Goal: Navigation & Orientation: Find specific page/section

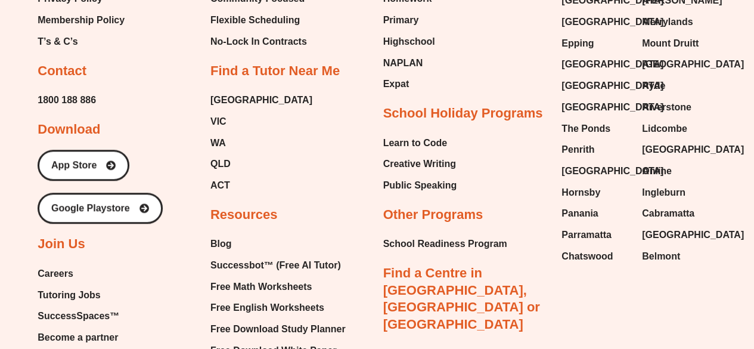
scroll to position [4943, 0]
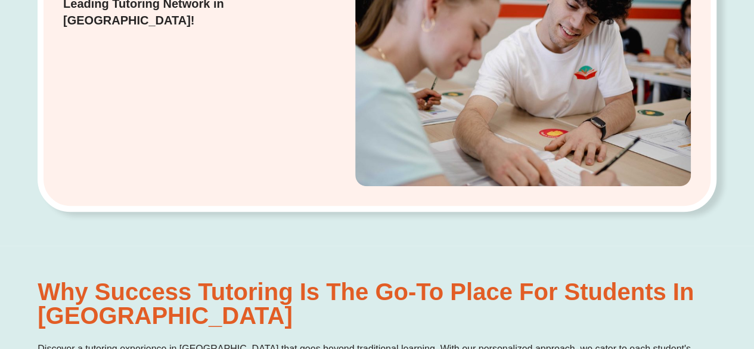
scroll to position [583, 0]
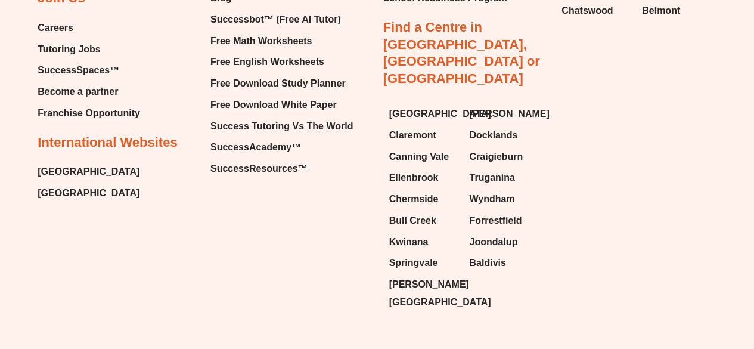
scroll to position [8239, 0]
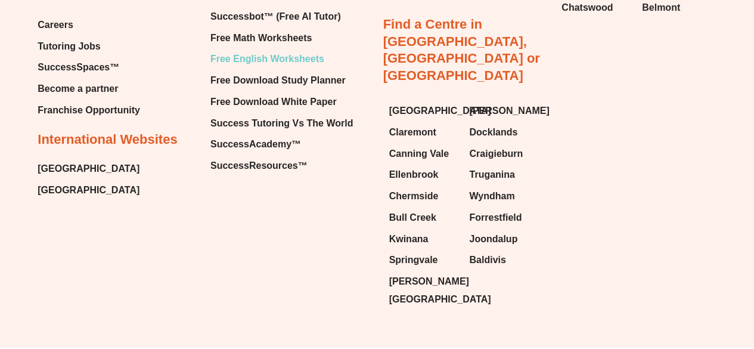
click at [258, 68] on span "Free English Worksheets" at bounding box center [268, 59] width 114 height 18
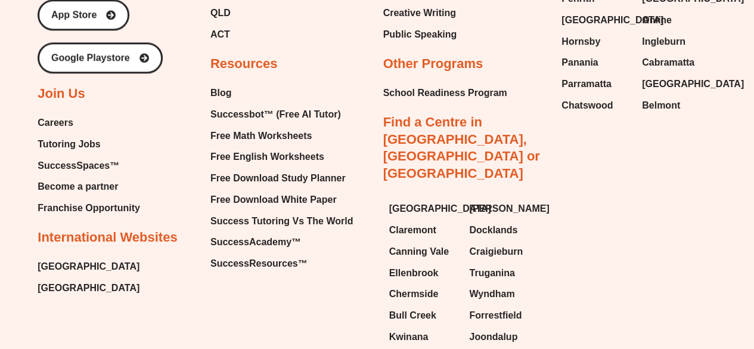
scroll to position [11986, 0]
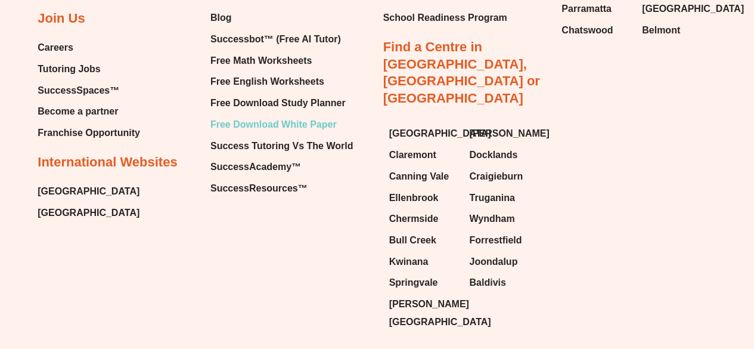
click at [273, 116] on span "Free Download White Paper" at bounding box center [274, 125] width 126 height 18
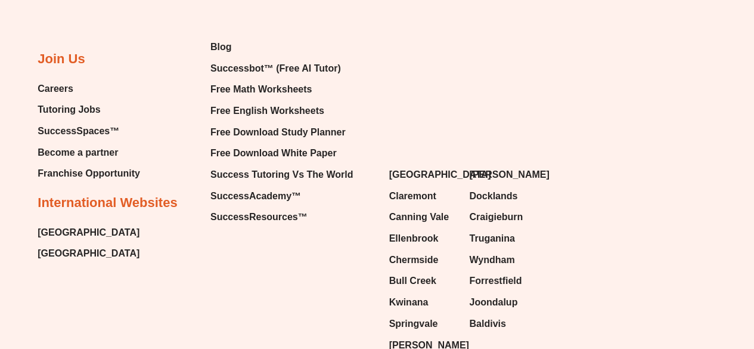
scroll to position [1836, 0]
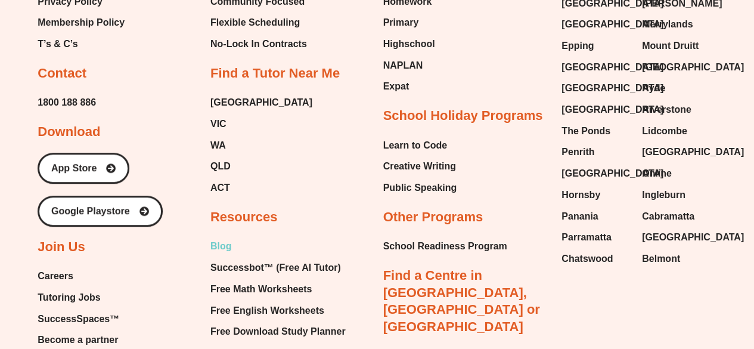
scroll to position [4873, 0]
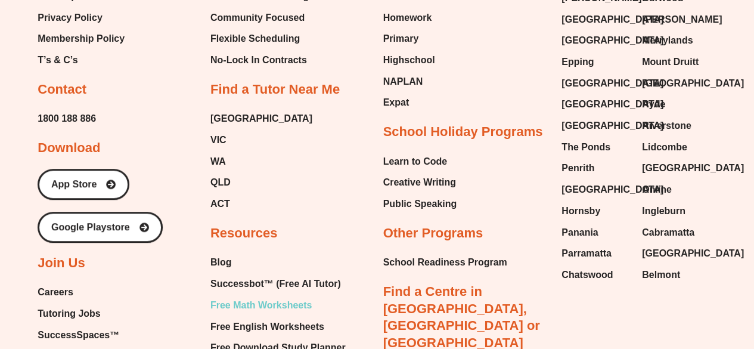
click at [243, 296] on span "Free Math Worksheets" at bounding box center [261, 305] width 101 height 18
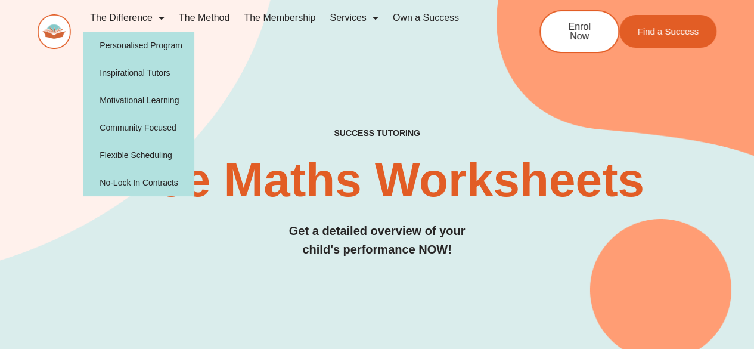
click at [55, 29] on img at bounding box center [54, 31] width 33 height 35
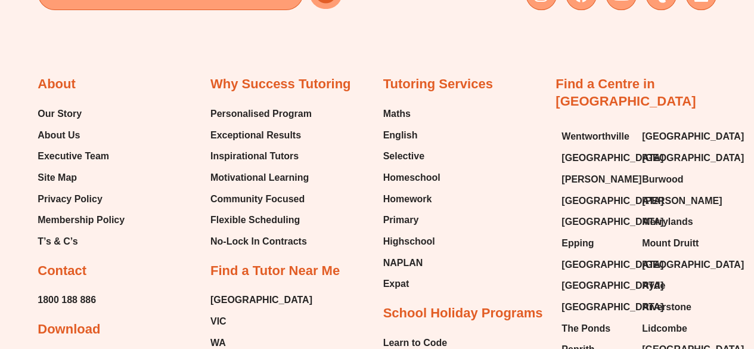
scroll to position [4691, 0]
click at [401, 106] on span "Maths" at bounding box center [396, 115] width 27 height 18
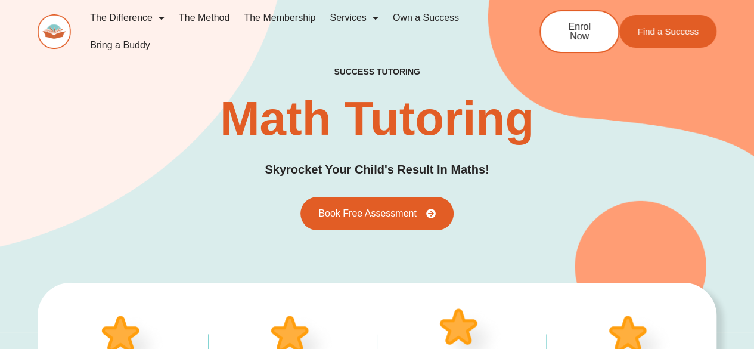
type input "*"
click at [65, 27] on img at bounding box center [54, 31] width 33 height 35
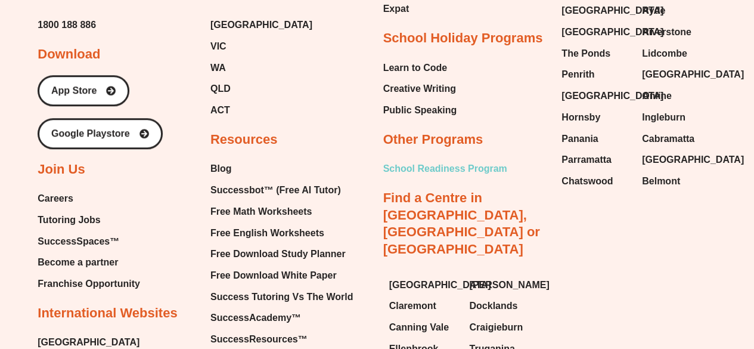
scroll to position [4966, 0]
click at [411, 160] on span "School Readiness Program" at bounding box center [445, 169] width 124 height 18
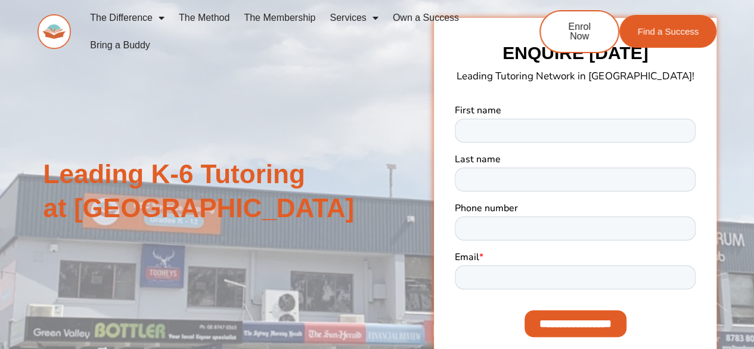
click at [49, 36] on img at bounding box center [54, 31] width 33 height 35
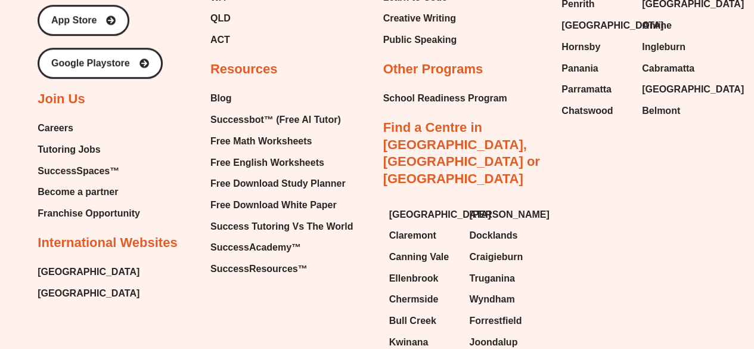
scroll to position [5010, 0]
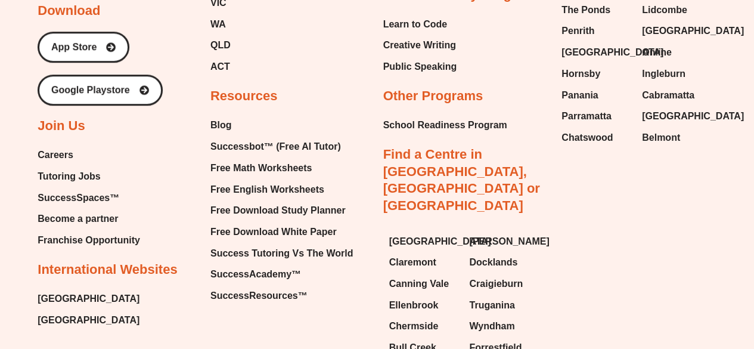
click at [75, 231] on span "Franchise Opportunity" at bounding box center [89, 240] width 103 height 18
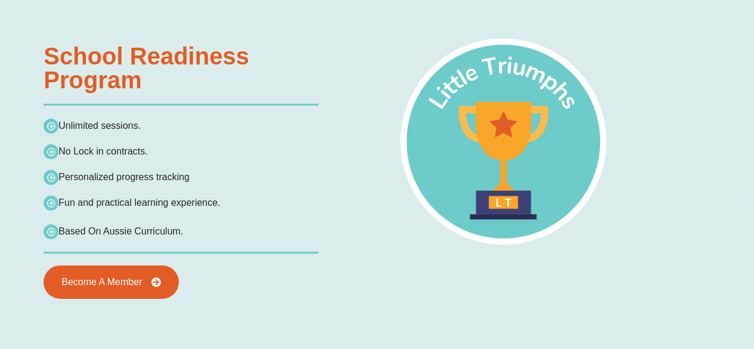
scroll to position [1885, 0]
type input "*"
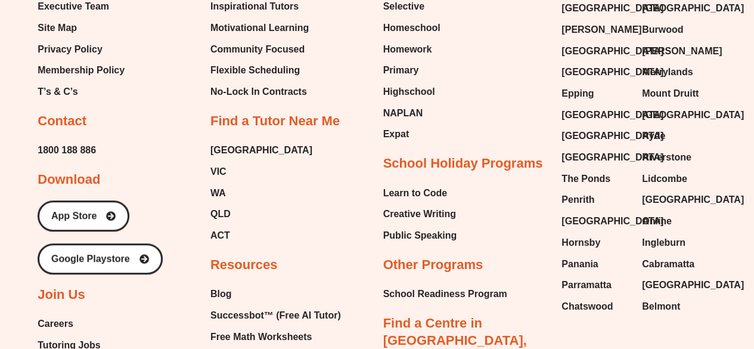
scroll to position [4840, 0]
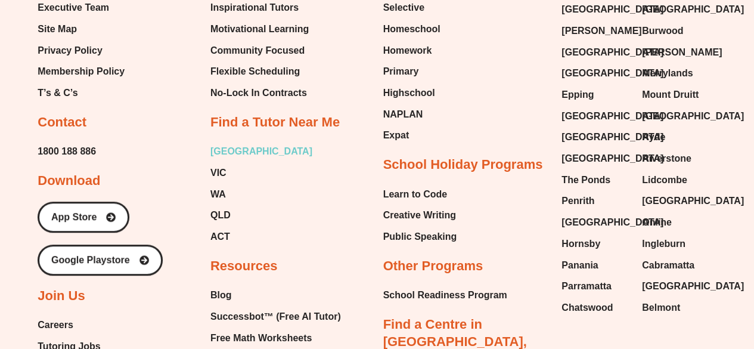
click at [226, 143] on span "[GEOGRAPHIC_DATA]" at bounding box center [262, 152] width 102 height 18
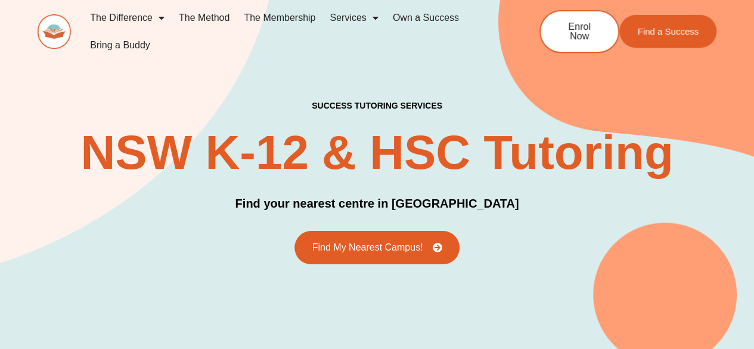
click at [70, 24] on img at bounding box center [54, 31] width 33 height 35
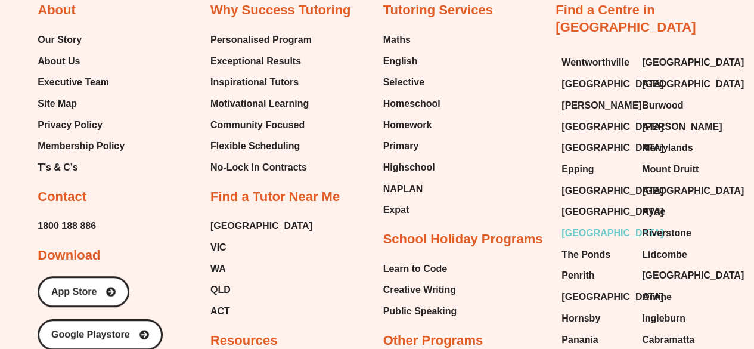
scroll to position [4830, 0]
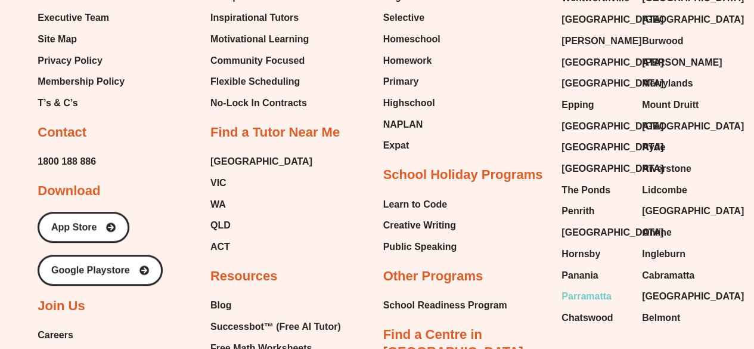
click at [583, 287] on span "Parramatta" at bounding box center [587, 296] width 50 height 18
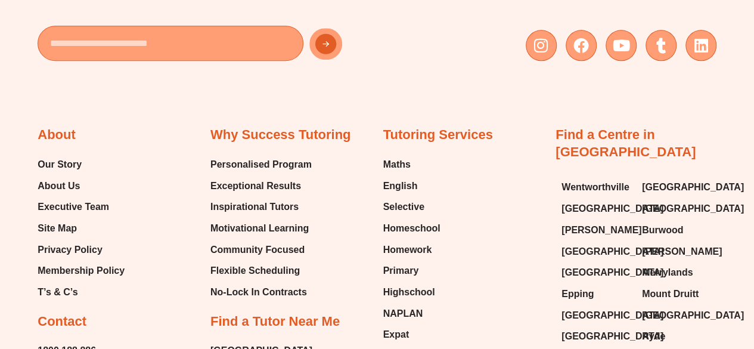
scroll to position [2779, 0]
